Goal: Find specific page/section: Find specific page/section

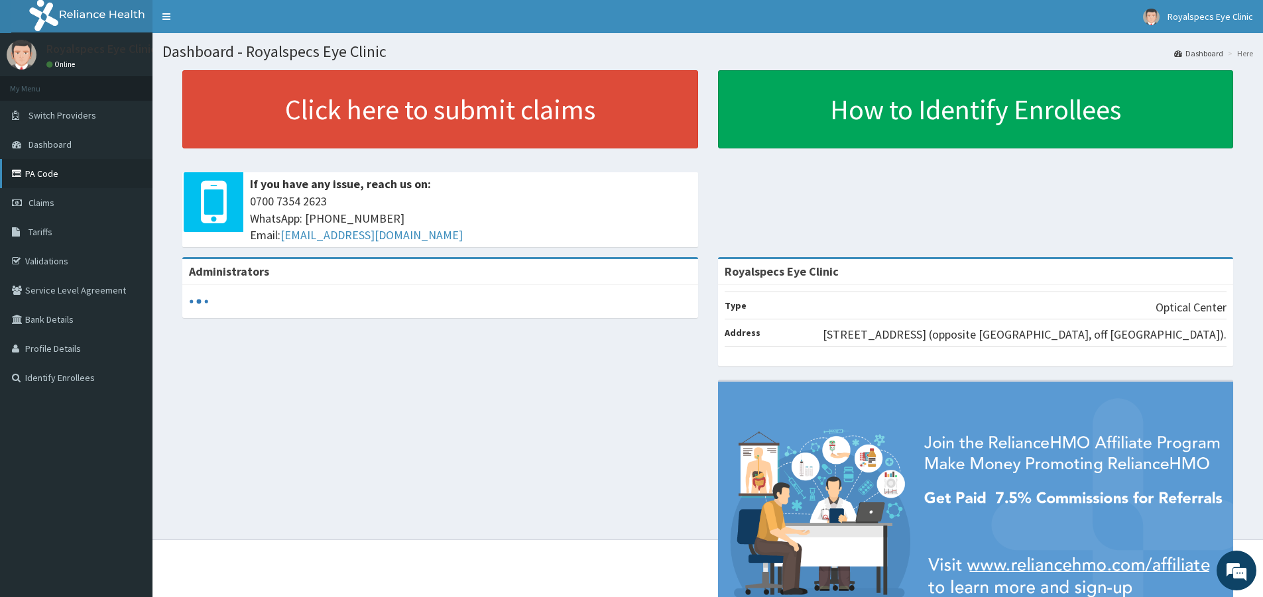
click at [38, 172] on link "PA Code" at bounding box center [76, 173] width 152 height 29
click at [84, 175] on link "PA Code" at bounding box center [76, 173] width 152 height 29
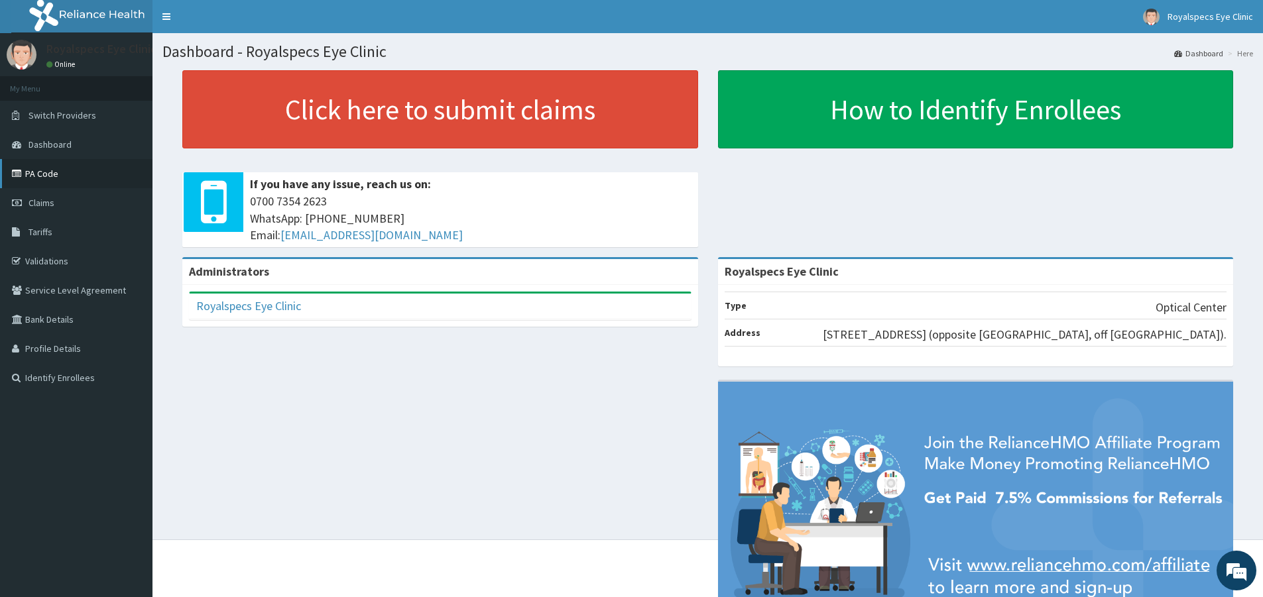
click at [82, 176] on link "PA Code" at bounding box center [76, 173] width 152 height 29
click at [67, 263] on link "Validations" at bounding box center [76, 261] width 152 height 29
click at [98, 166] on link "PA Code" at bounding box center [76, 173] width 152 height 29
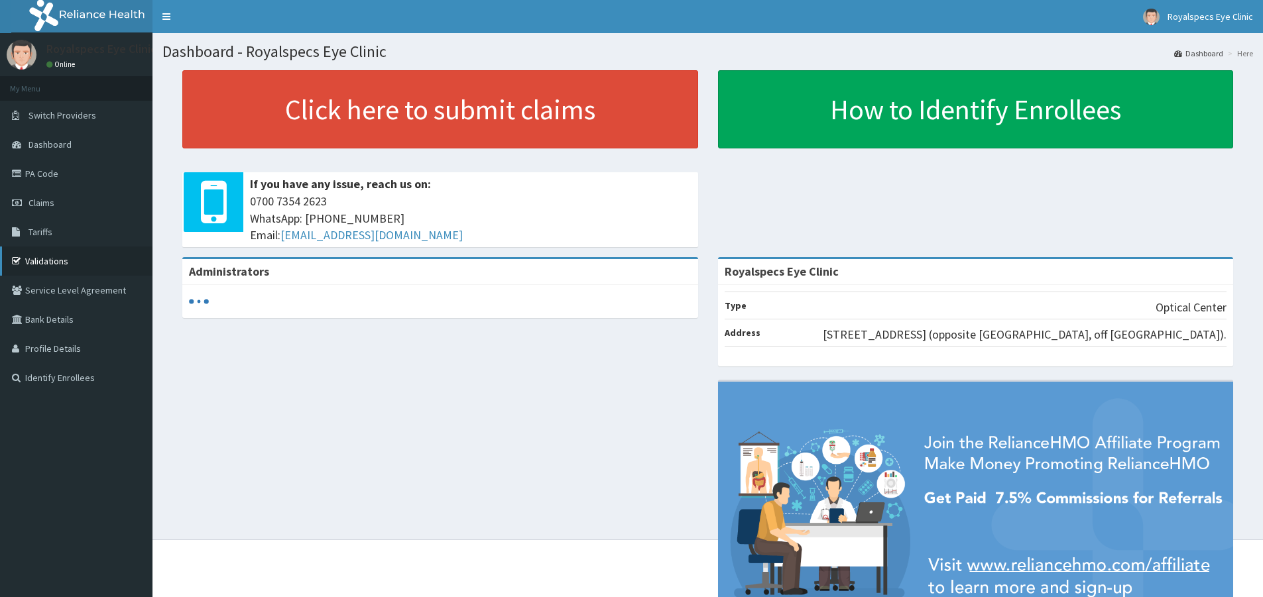
click at [74, 265] on link "Validations" at bounding box center [76, 261] width 152 height 29
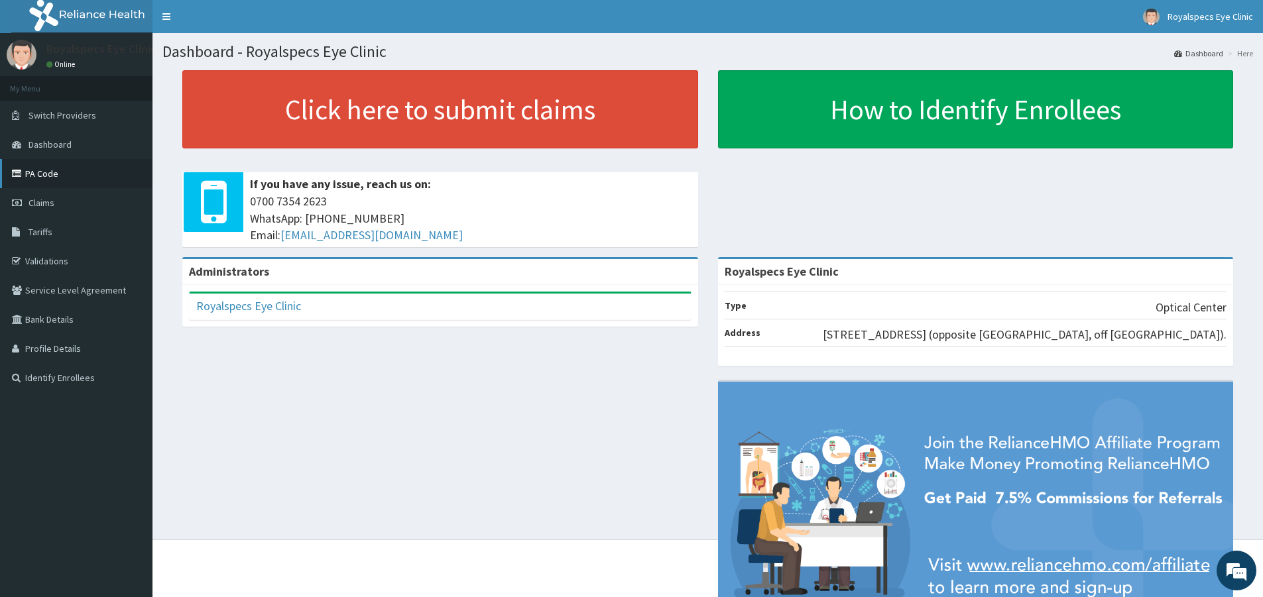
click at [50, 170] on link "PA Code" at bounding box center [76, 173] width 152 height 29
click at [65, 173] on link "PA Code" at bounding box center [76, 173] width 152 height 29
click at [65, 264] on link "Validations" at bounding box center [76, 261] width 152 height 29
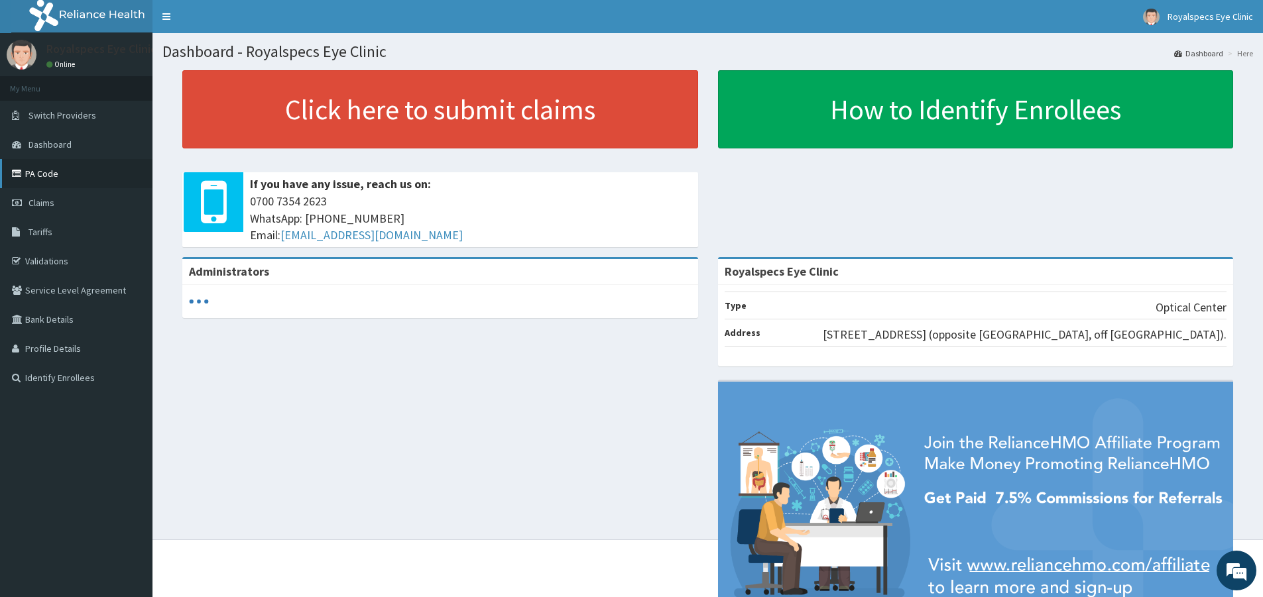
click at [84, 176] on link "PA Code" at bounding box center [76, 173] width 152 height 29
click at [50, 261] on link "Validations" at bounding box center [76, 261] width 152 height 29
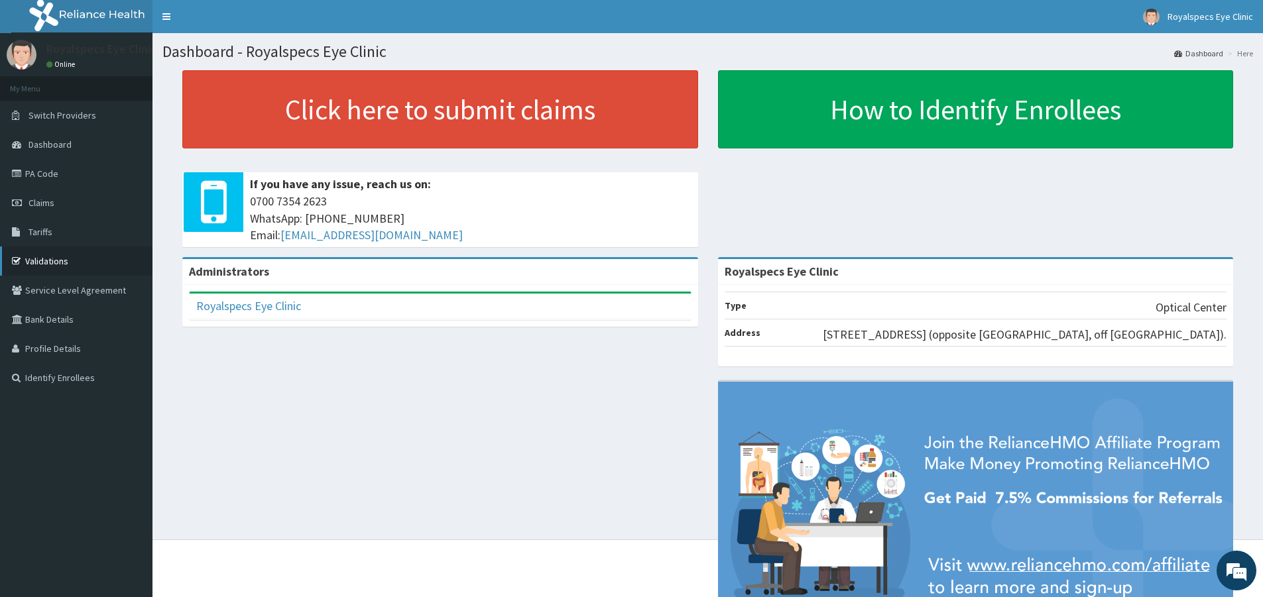
click at [45, 257] on link "Validations" at bounding box center [76, 261] width 152 height 29
click at [66, 174] on link "PA Code" at bounding box center [76, 173] width 152 height 29
click at [36, 177] on link "PA Code" at bounding box center [76, 173] width 152 height 29
click at [32, 174] on link "PA Code" at bounding box center [76, 173] width 152 height 29
click at [33, 172] on link "PA Code" at bounding box center [76, 173] width 152 height 29
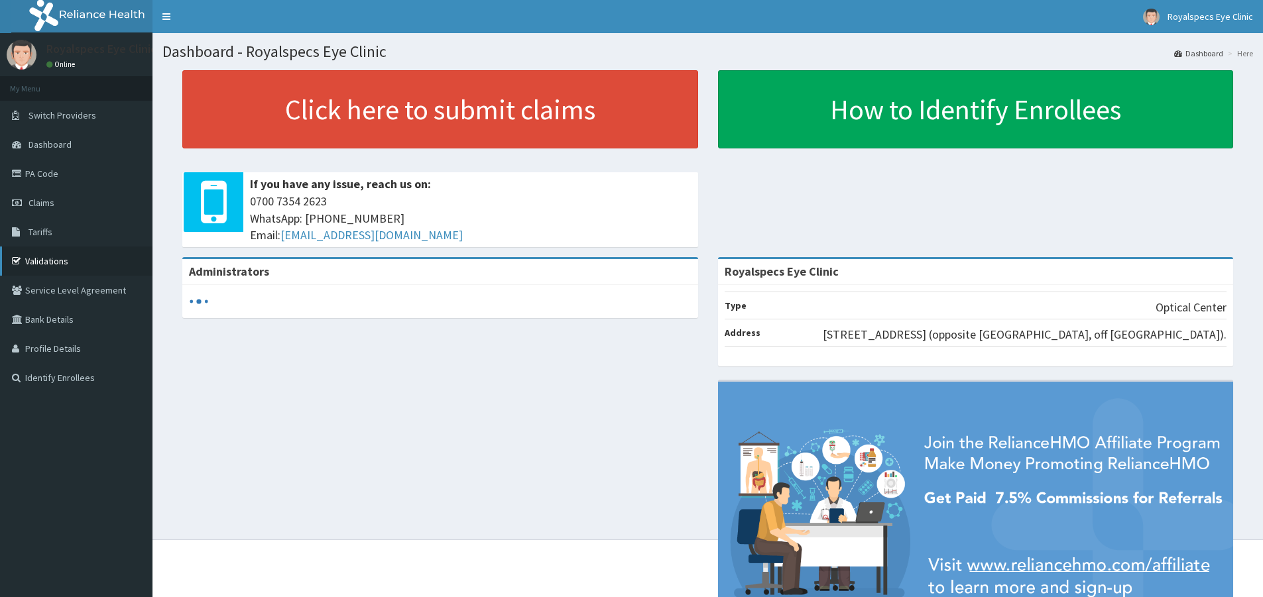
click at [41, 260] on link "Validations" at bounding box center [76, 261] width 152 height 29
click at [76, 173] on link "PA Code" at bounding box center [76, 173] width 152 height 29
